Goal: Task Accomplishment & Management: Manage account settings

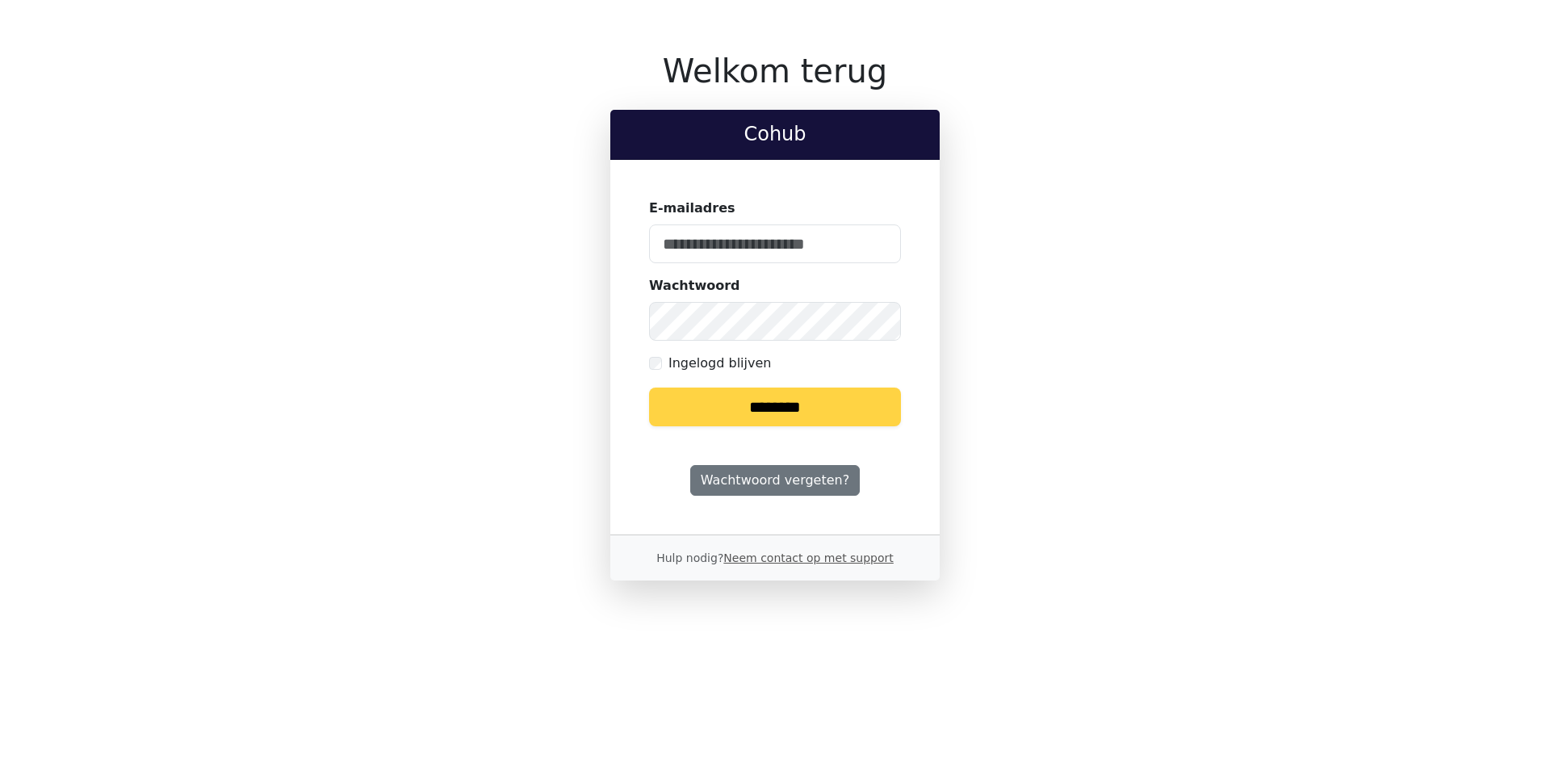
type input "**********"
click at [761, 409] on input "********" at bounding box center [775, 407] width 252 height 39
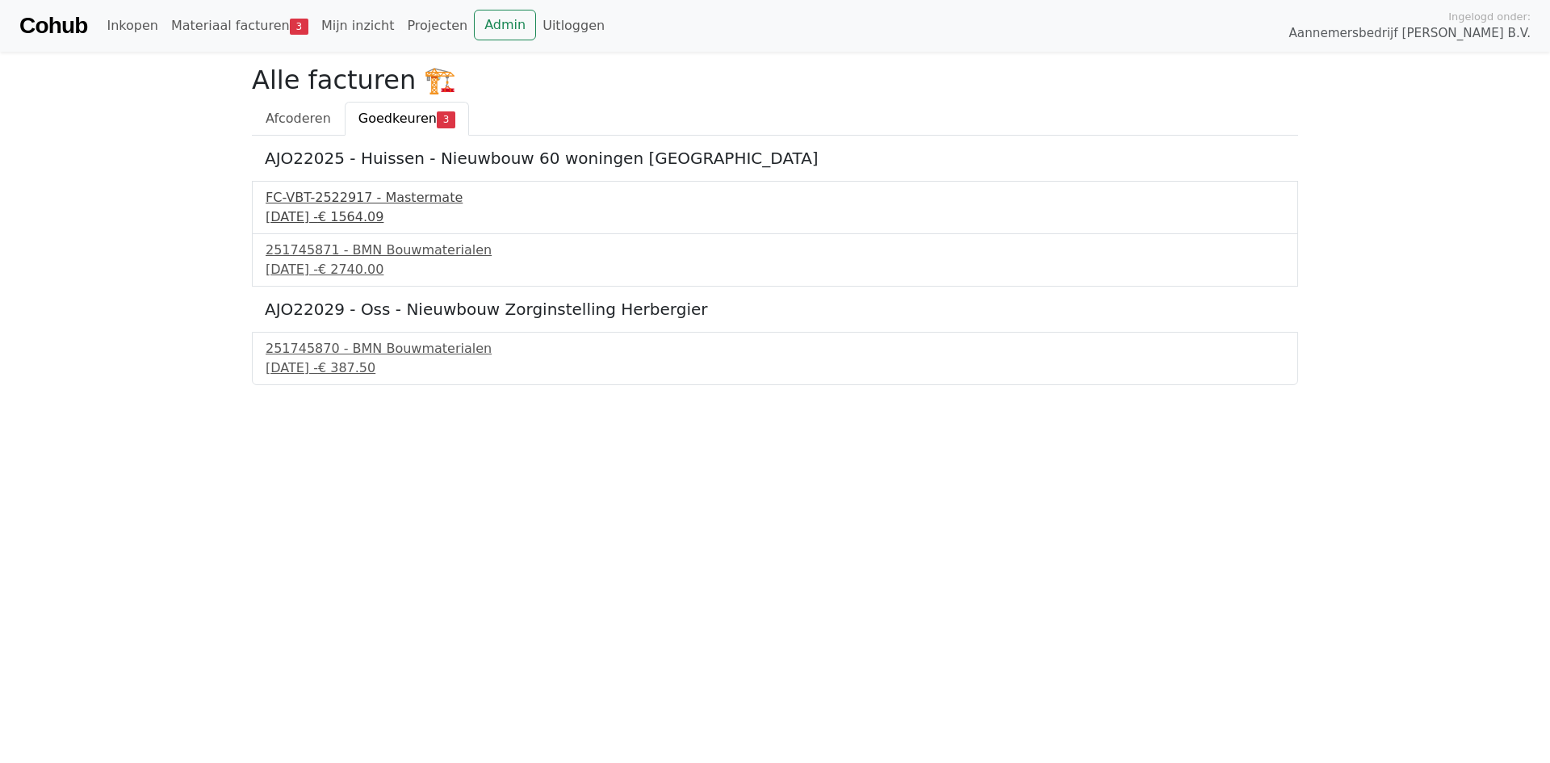
click at [350, 198] on div "FC-VBT-2522917 - Mastermate" at bounding box center [775, 197] width 1019 height 19
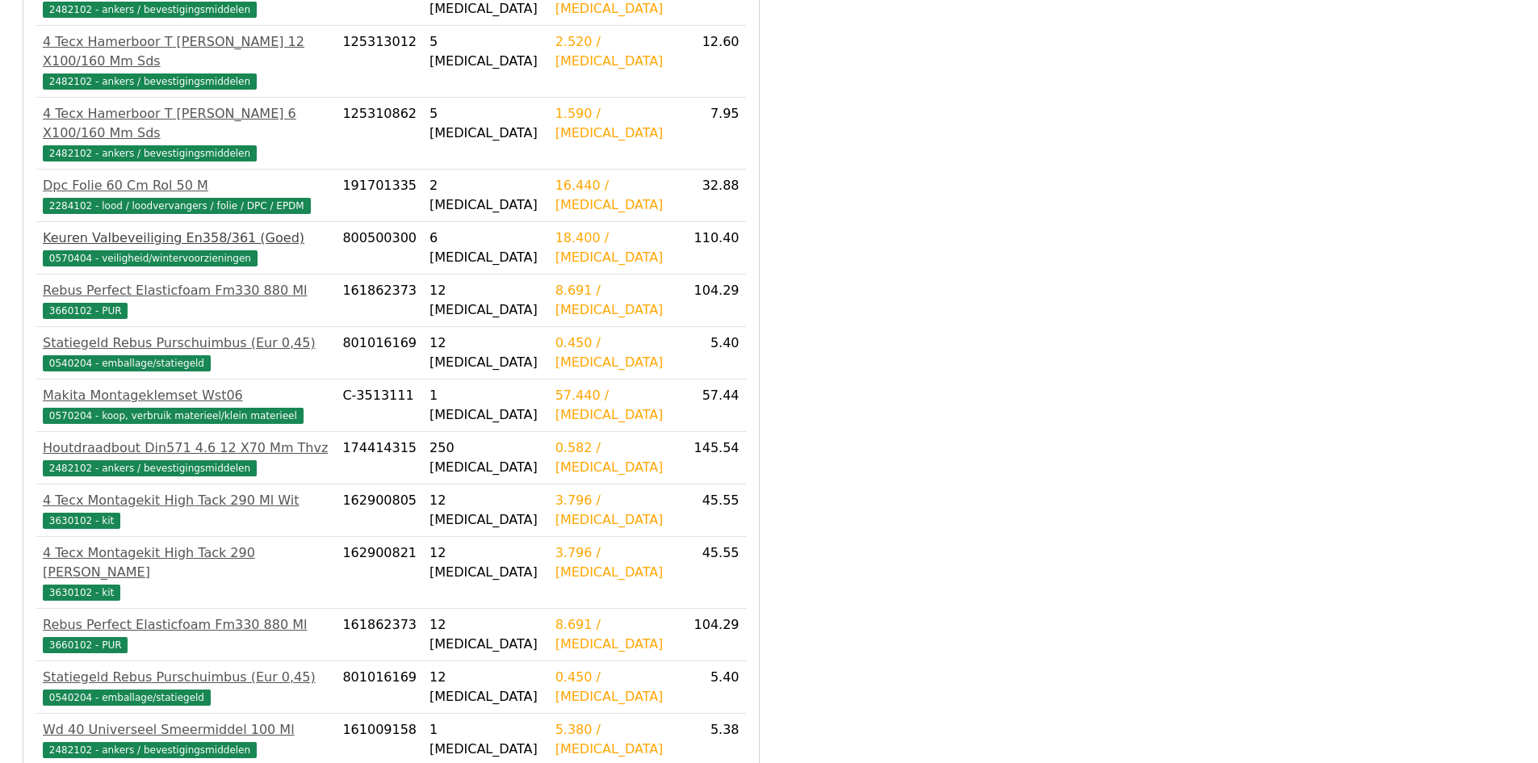
scroll to position [933, 0]
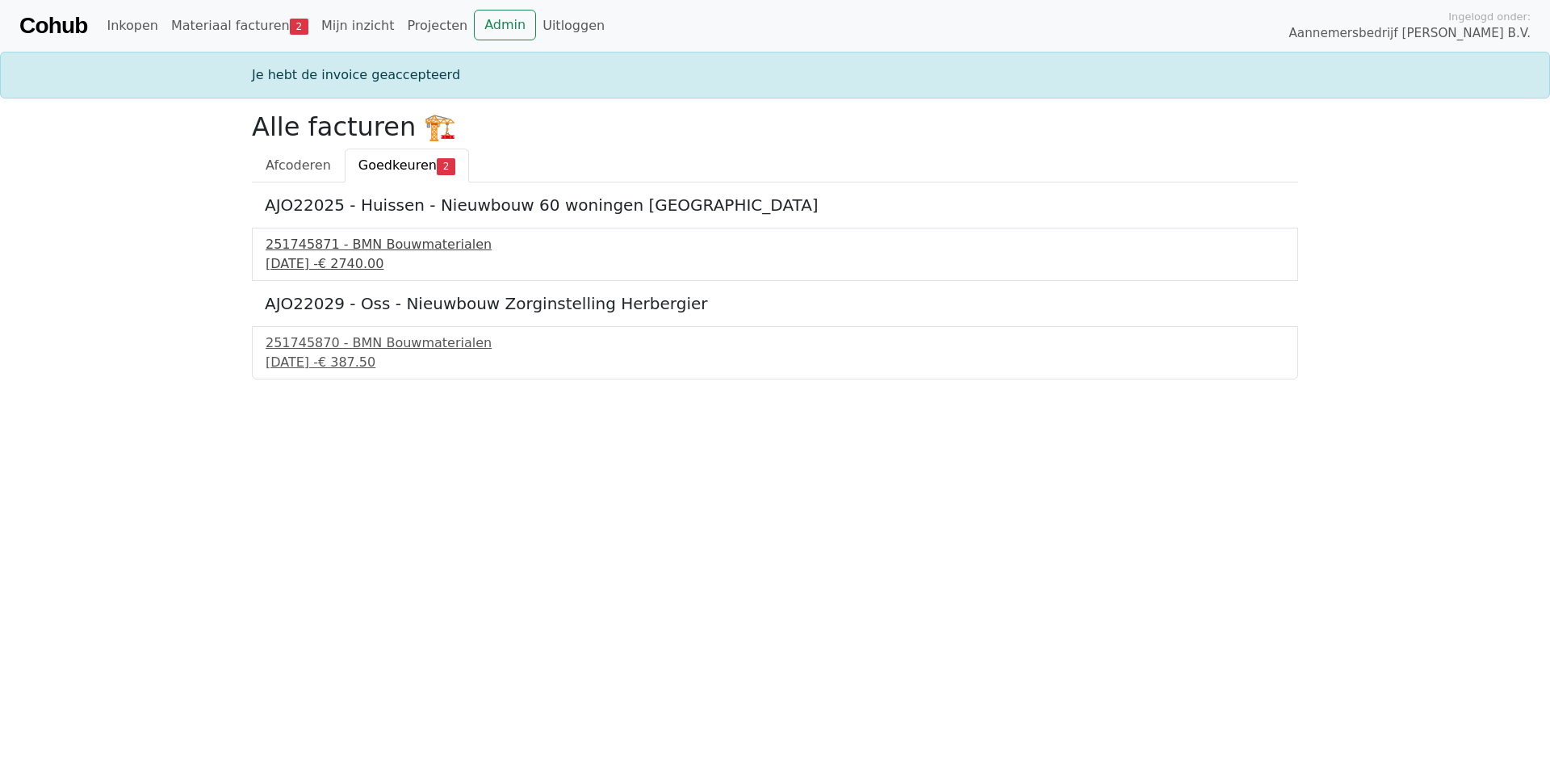
click at [363, 251] on div "251745871 - BMN Bouwmaterialen" at bounding box center [775, 244] width 1019 height 19
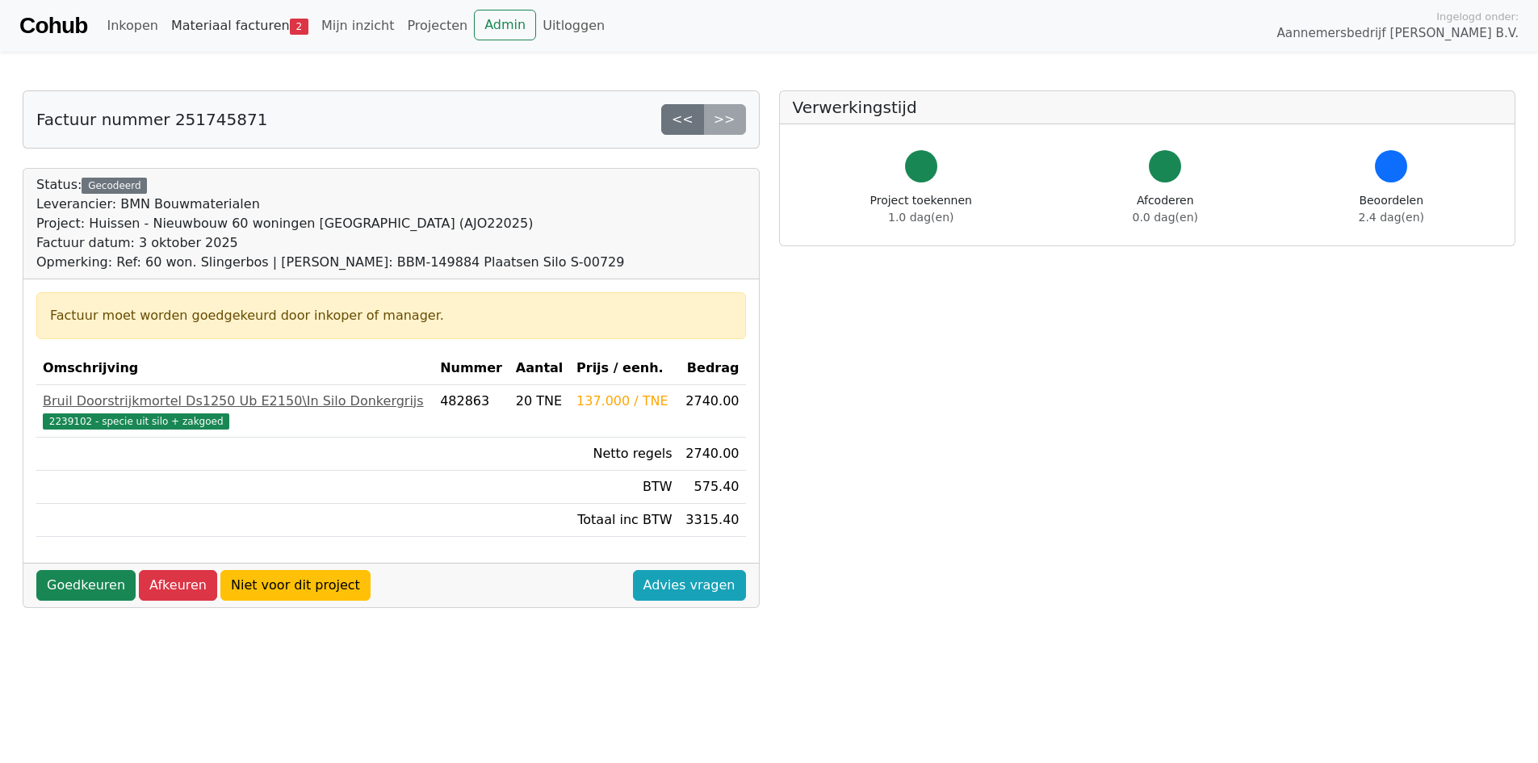
click at [254, 25] on link "Materiaal facturen 2" at bounding box center [240, 26] width 150 height 32
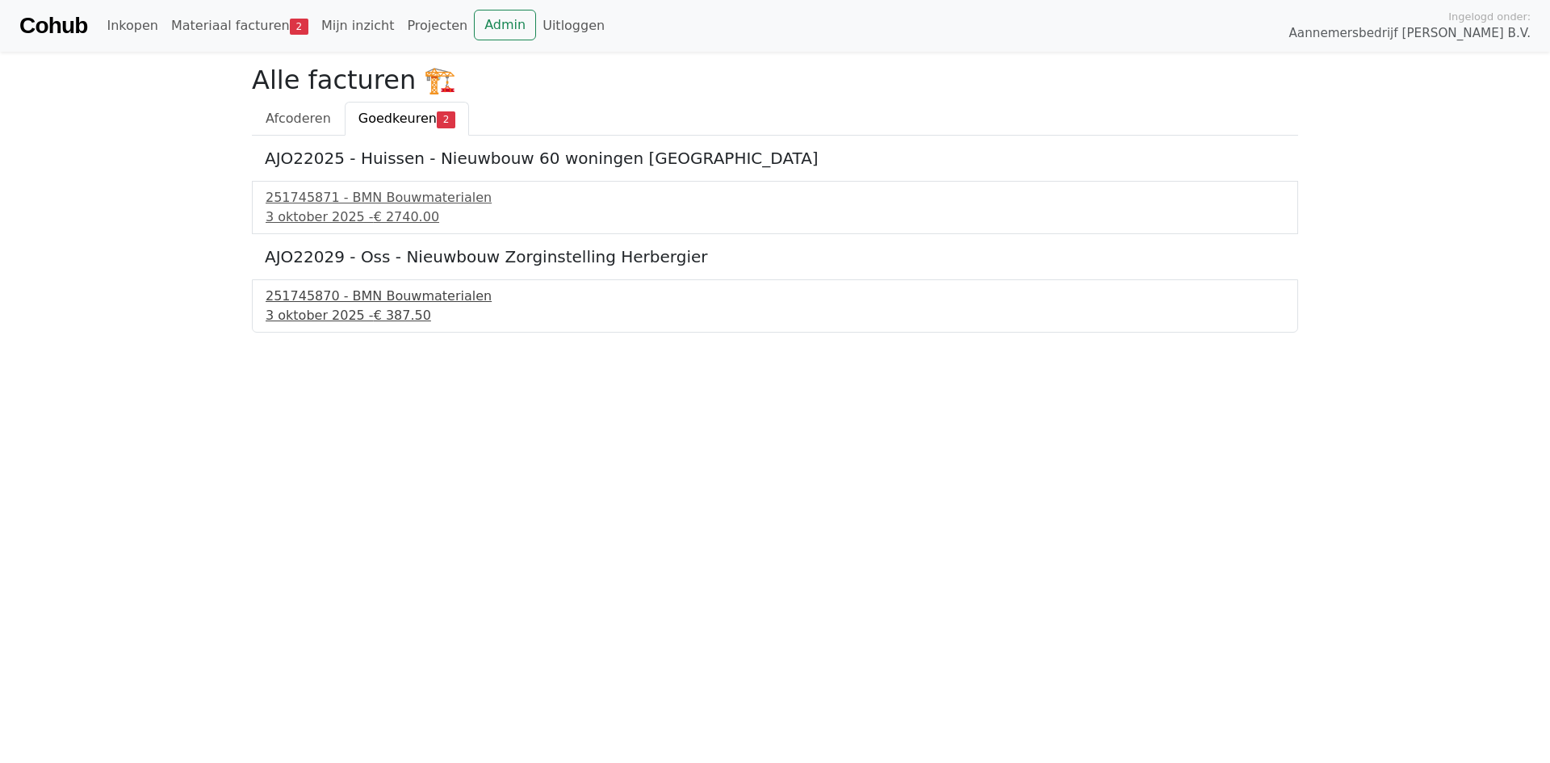
click at [352, 295] on div "251745870 - BMN Bouwmaterialen" at bounding box center [775, 296] width 1019 height 19
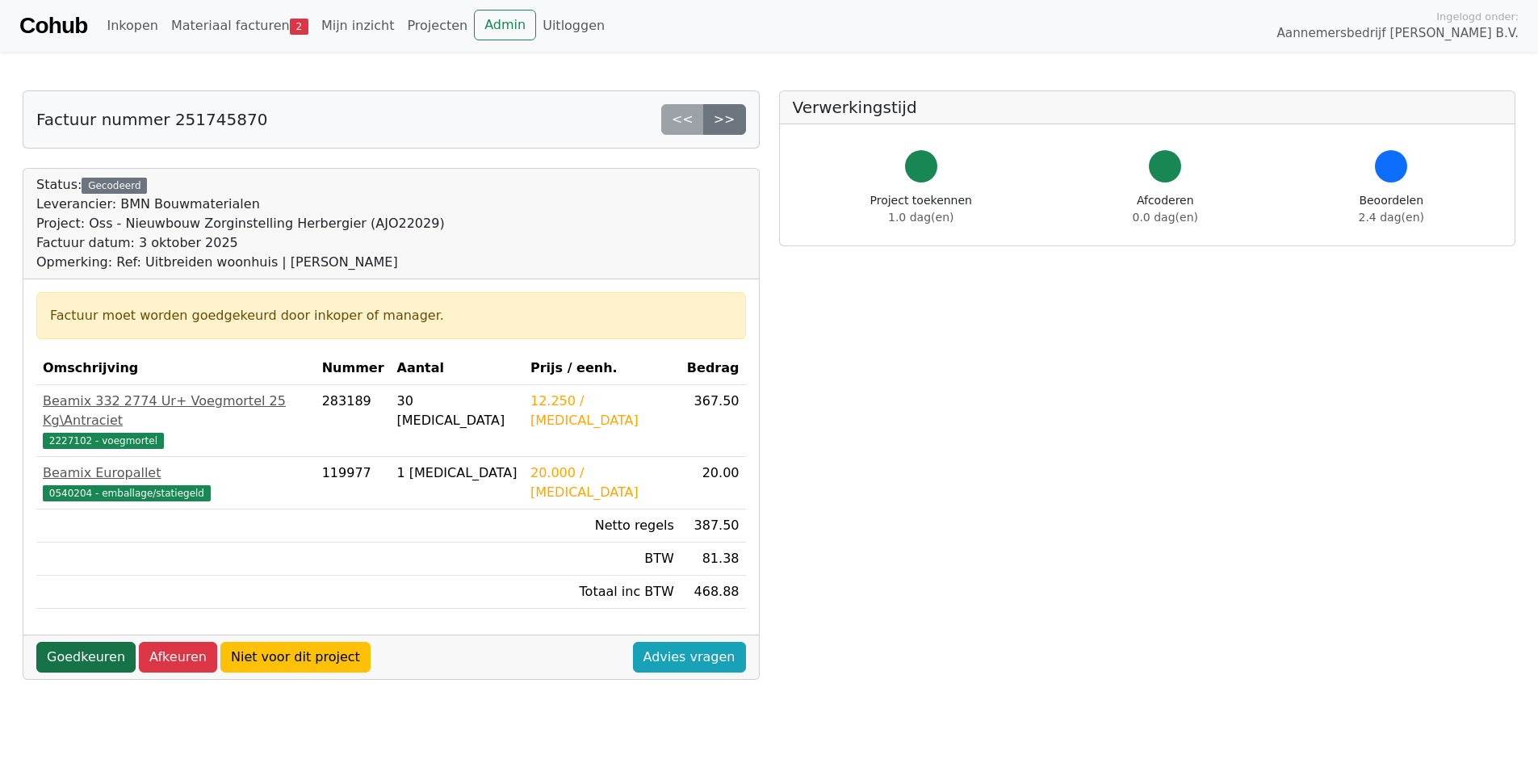
click at [101, 642] on link "Goedkeuren" at bounding box center [85, 657] width 99 height 31
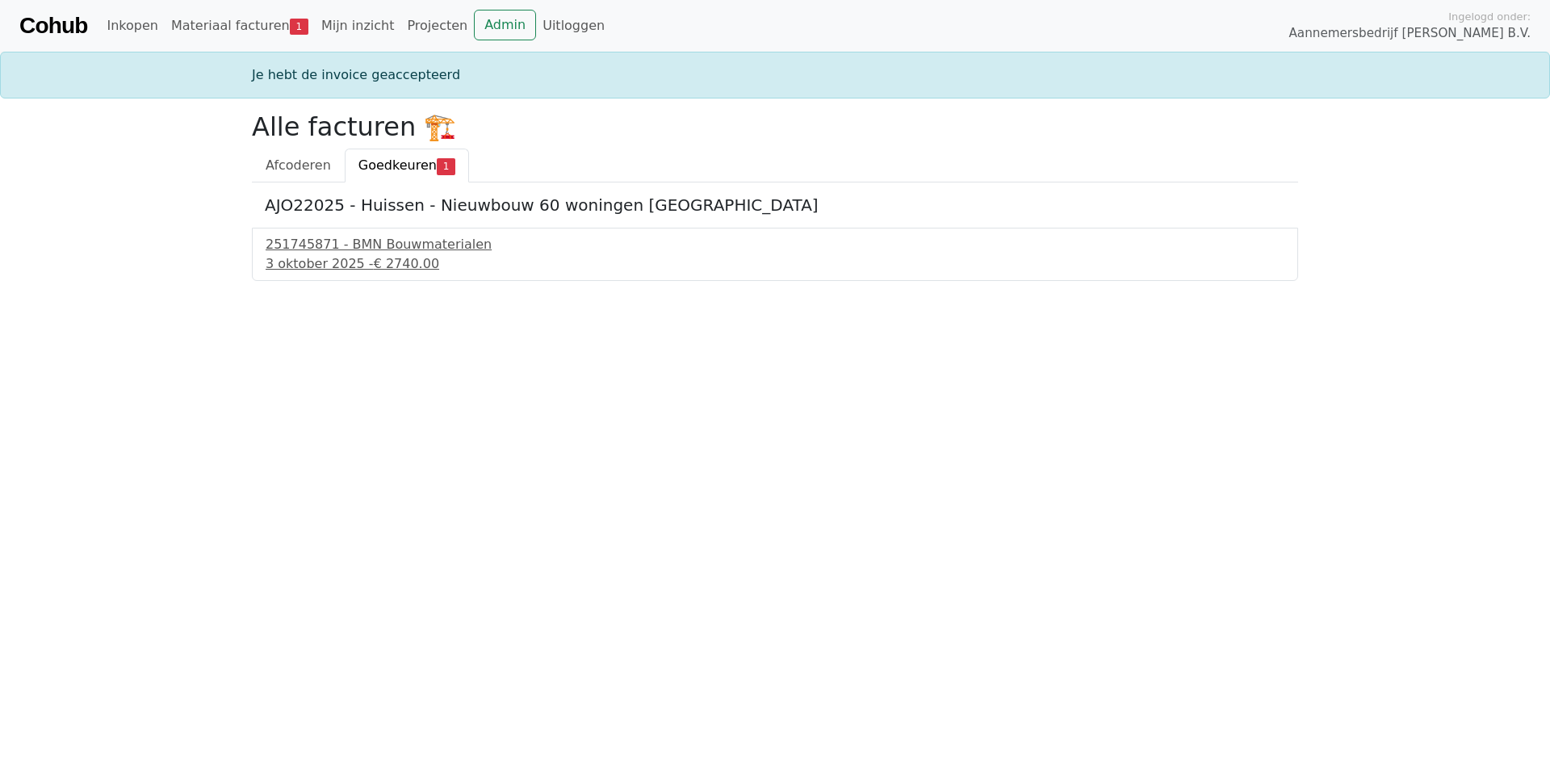
click at [346, 233] on div "251745871 - BMN Bouwmaterialen 3 oktober 2025 - € 2740.00" at bounding box center [775, 254] width 1046 height 53
click at [344, 245] on div "251745871 - BMN Bouwmaterialen" at bounding box center [775, 244] width 1019 height 19
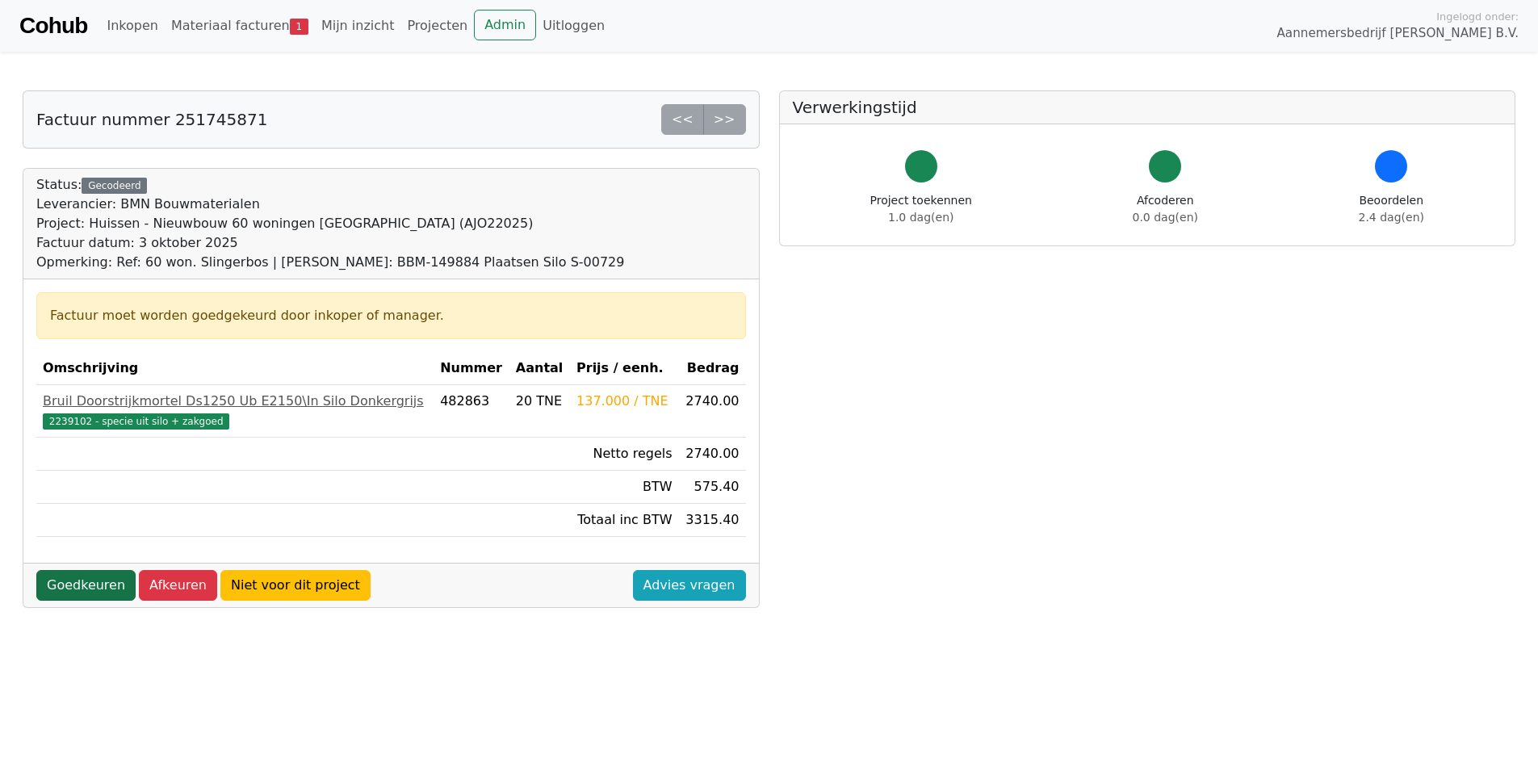
click at [94, 589] on link "Goedkeuren" at bounding box center [85, 585] width 99 height 31
